Goal: Task Accomplishment & Management: Complete application form

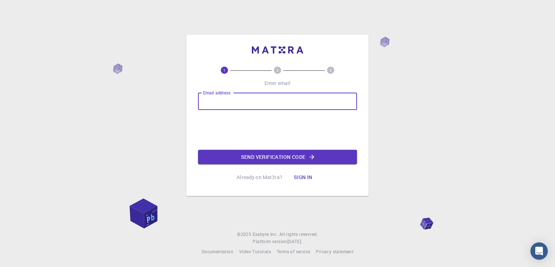
type input "[EMAIL_ADDRESS][DOMAIN_NAME]"
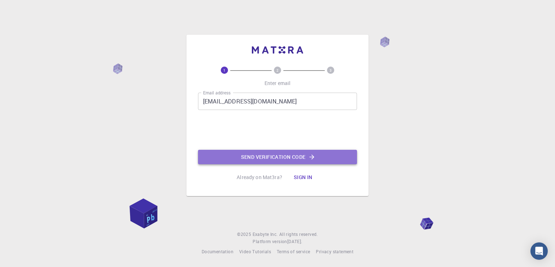
click at [279, 159] on button "Send verification code" at bounding box center [277, 157] width 159 height 14
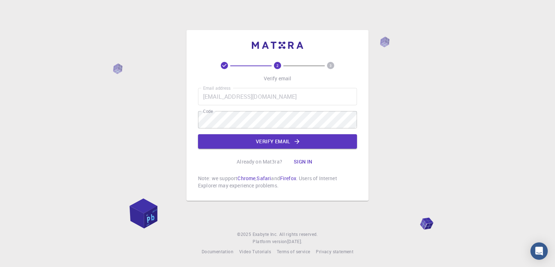
click at [473, 121] on div "2 3 Verify email Email address [EMAIL_ADDRESS][DOMAIN_NAME] Email address Code …" at bounding box center [277, 133] width 555 height 267
click at [304, 129] on div "Email address [EMAIL_ADDRESS][DOMAIN_NAME] Email address Code Code Verify email" at bounding box center [277, 118] width 159 height 61
click at [298, 136] on button "Verify email" at bounding box center [277, 141] width 159 height 14
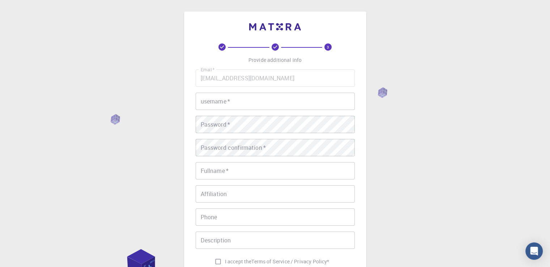
click at [251, 95] on input "username   *" at bounding box center [275, 101] width 159 height 17
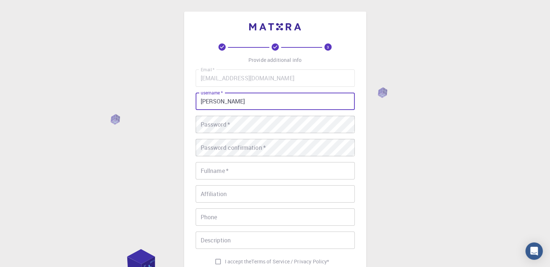
type input "[PERSON_NAME]"
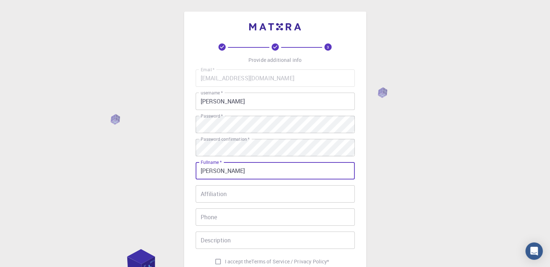
type input "[PERSON_NAME]"
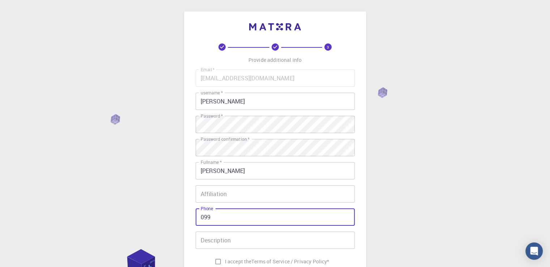
type input "0996625453"
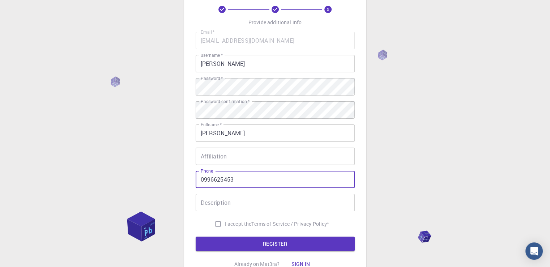
scroll to position [72, 0]
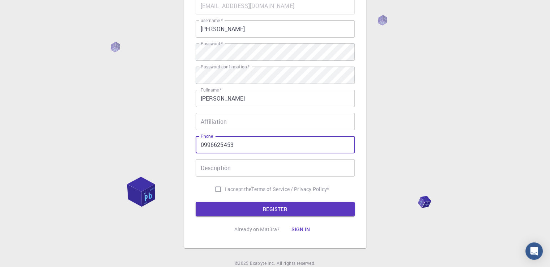
click at [213, 189] on input "I accept the Terms of Service / Privacy Policy *" at bounding box center [218, 189] width 14 height 14
checkbox input "true"
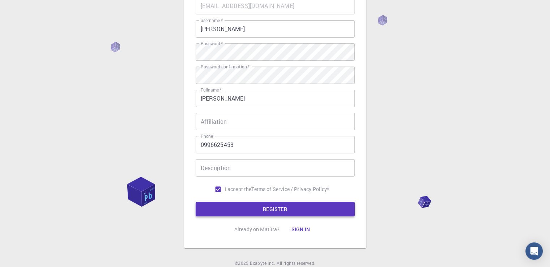
click at [227, 207] on button "REGISTER" at bounding box center [275, 209] width 159 height 14
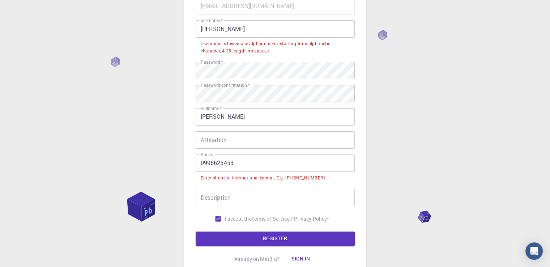
click at [205, 165] on input "0996625453" at bounding box center [275, 162] width 159 height 17
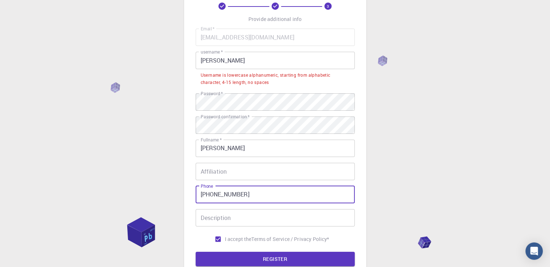
scroll to position [0, 0]
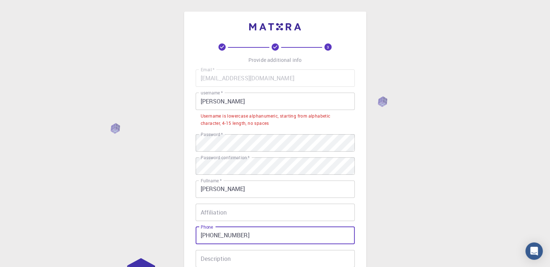
type input "[PHONE_NUMBER]"
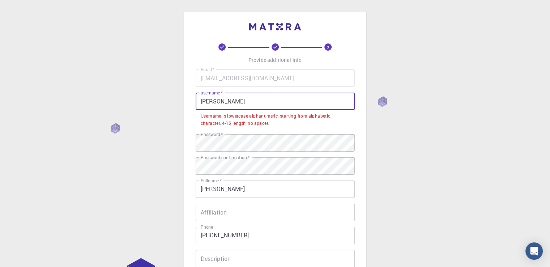
drag, startPoint x: 228, startPoint y: 105, endPoint x: 56, endPoint y: 101, distance: 172.2
click at [56, 101] on div "3 Provide additional info Email   * [EMAIL_ADDRESS][DOMAIN_NAME] Email   * user…" at bounding box center [275, 193] width 550 height 387
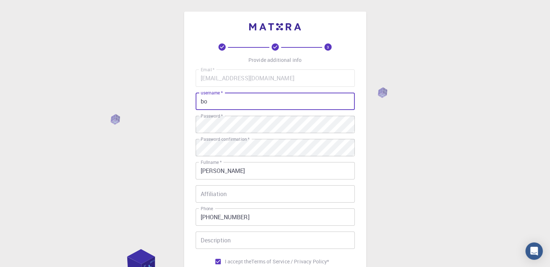
type input "b"
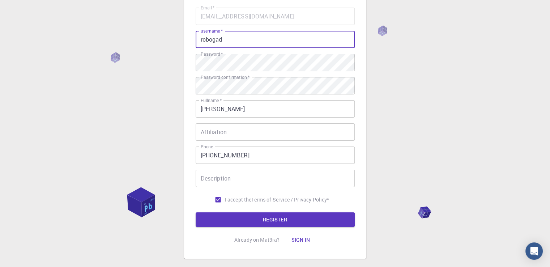
scroll to position [72, 0]
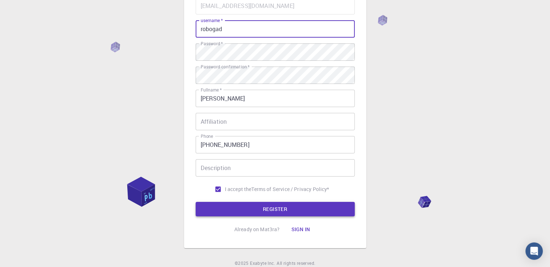
type input "robogad"
click at [248, 210] on button "REGISTER" at bounding box center [275, 209] width 159 height 14
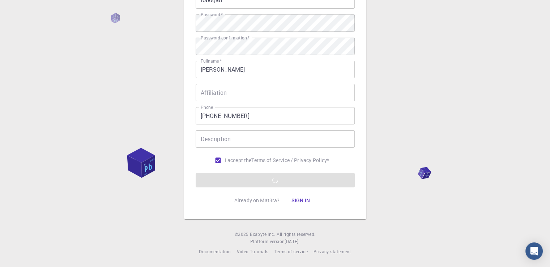
scroll to position [0, 0]
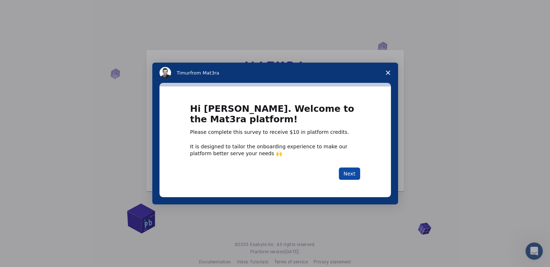
click at [346, 174] on button "Next" at bounding box center [349, 173] width 21 height 12
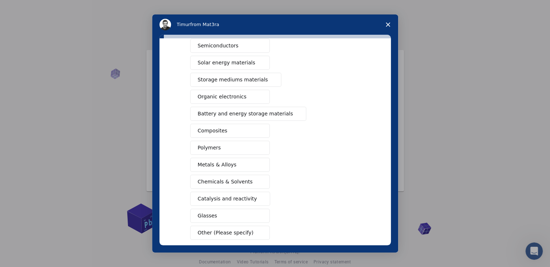
scroll to position [80, 0]
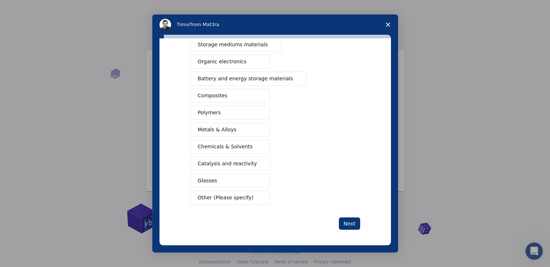
click at [358, 216] on div "What type(s) of materials are you interested in? Semiconductors Solar energy ma…" at bounding box center [274, 141] width 231 height 207
click at [350, 230] on div "What type(s) of materials are you interested in? Semiconductors Solar energy ma…" at bounding box center [274, 141] width 231 height 207
click at [350, 226] on button "Next" at bounding box center [349, 223] width 21 height 12
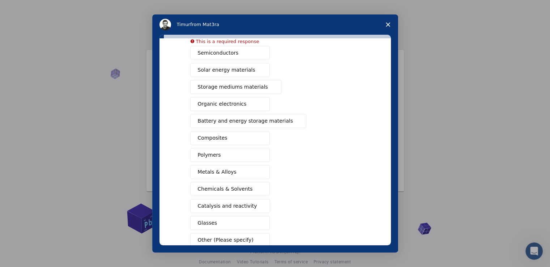
scroll to position [0, 0]
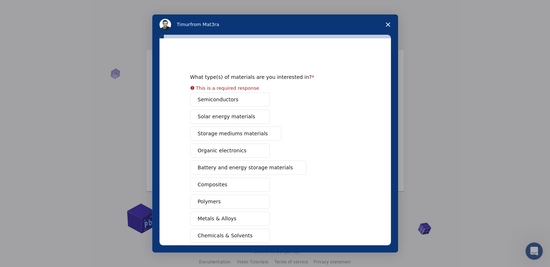
click at [258, 102] on div "Semiconductors Solar energy materials Storage mediums materials Organic electro…" at bounding box center [275, 193] width 170 height 201
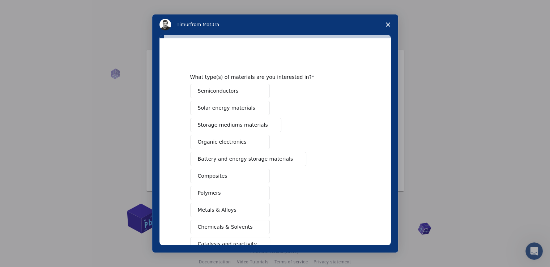
click at [252, 93] on button "Semiconductors" at bounding box center [230, 91] width 80 height 14
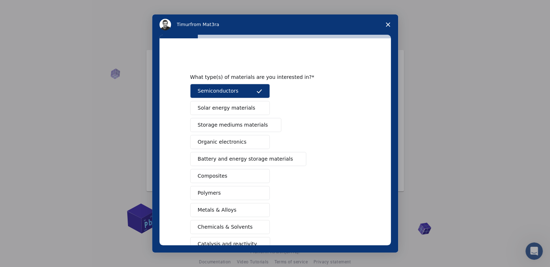
click at [239, 173] on button "Composites" at bounding box center [230, 176] width 80 height 14
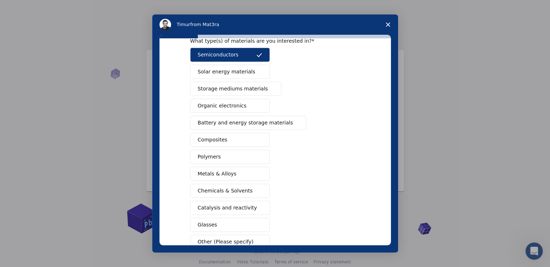
scroll to position [80, 0]
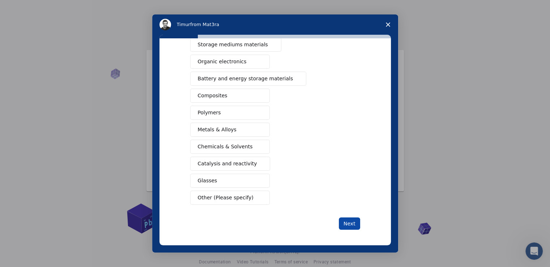
click at [353, 223] on button "Next" at bounding box center [349, 223] width 21 height 12
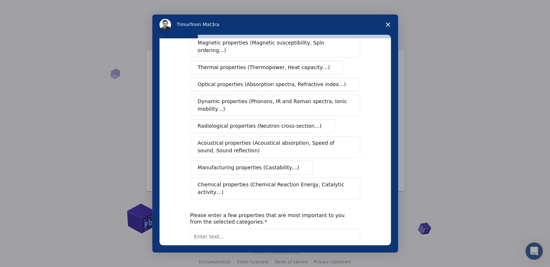
scroll to position [118, 0]
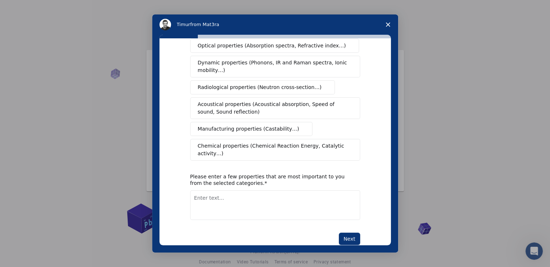
click at [263, 125] on span "Manufacturing properties (Castability…)" at bounding box center [249, 129] width 102 height 8
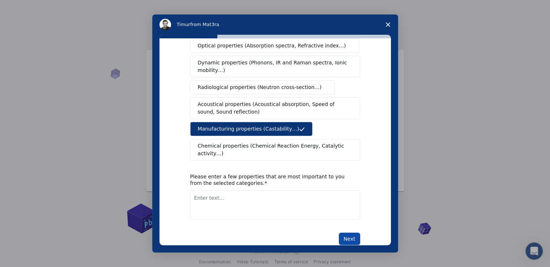
click at [351, 232] on button "Next" at bounding box center [349, 238] width 21 height 12
click at [262, 190] on textarea "Enter text..." at bounding box center [275, 205] width 170 height 30
click at [381, 32] on span "Close survey" at bounding box center [388, 24] width 20 height 20
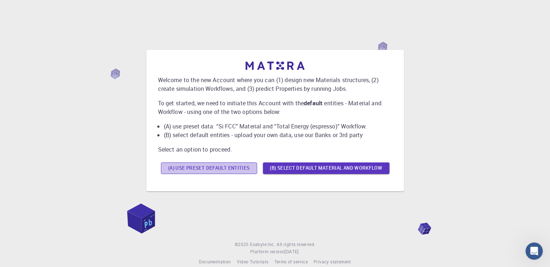
click at [223, 172] on button "(A) Use preset default entities" at bounding box center [209, 168] width 96 height 12
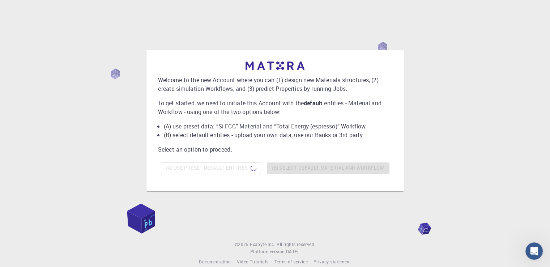
click at [310, 172] on div "(A) Use preset default entities (B) Select default material and workflow" at bounding box center [275, 167] width 234 height 17
drag, startPoint x: 273, startPoint y: 170, endPoint x: 273, endPoint y: 188, distance: 18.1
click at [273, 188] on div "Welcome to the new Account where you can (1) design new Materials structures, (…" at bounding box center [274, 120] width 257 height 141
click at [282, 157] on div "Welcome to the new Account where you can (1) design new Materials structures, (…" at bounding box center [275, 118] width 234 height 115
click at [282, 162] on div "(A) Use preset default entities (B) Select default material and workflow" at bounding box center [275, 167] width 234 height 17
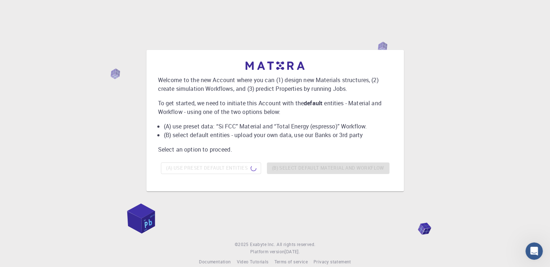
click at [282, 162] on div "(A) Use preset default entities (B) Select default material and workflow" at bounding box center [275, 167] width 234 height 17
